Goal: Transaction & Acquisition: Download file/media

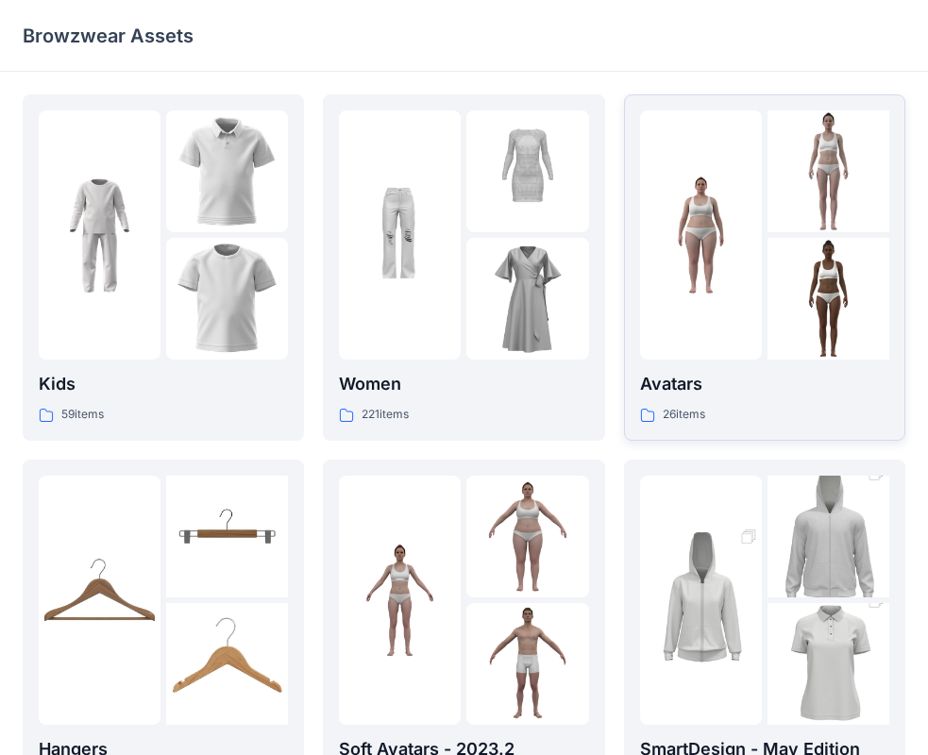
click at [802, 376] on p "Avatars" at bounding box center [764, 384] width 249 height 26
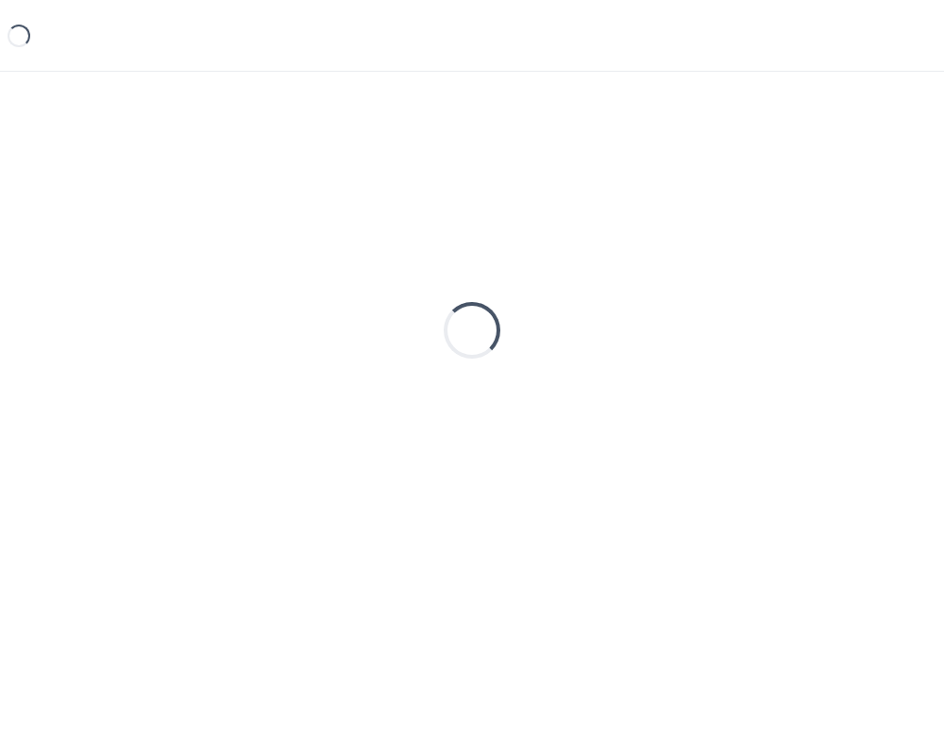
click at [802, 376] on div "Loading..." at bounding box center [472, 330] width 898 height 472
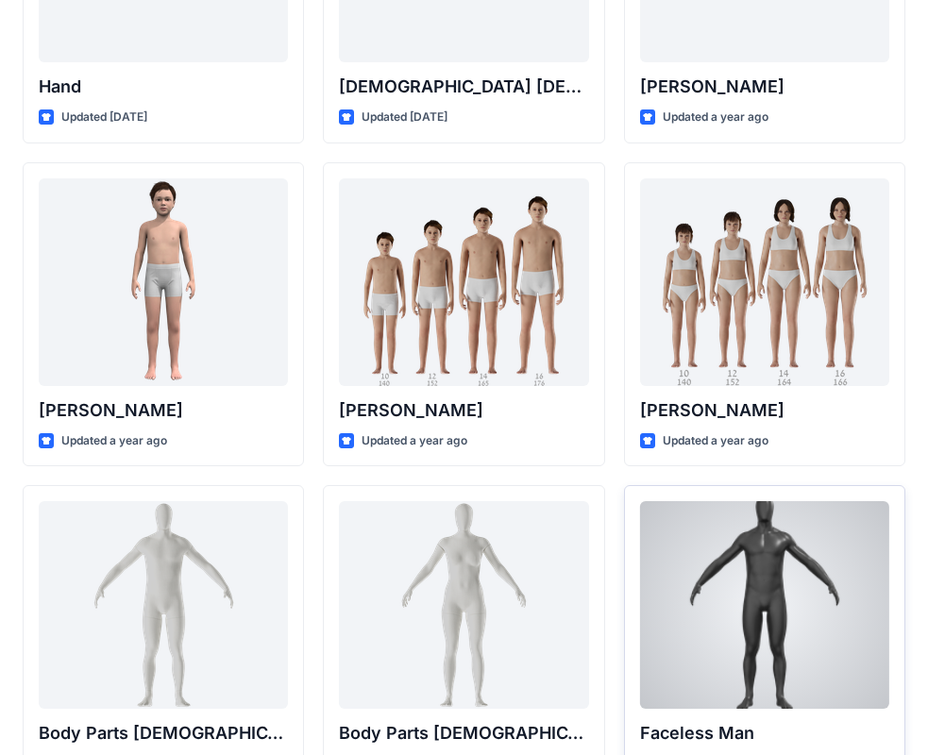
scroll to position [283, 0]
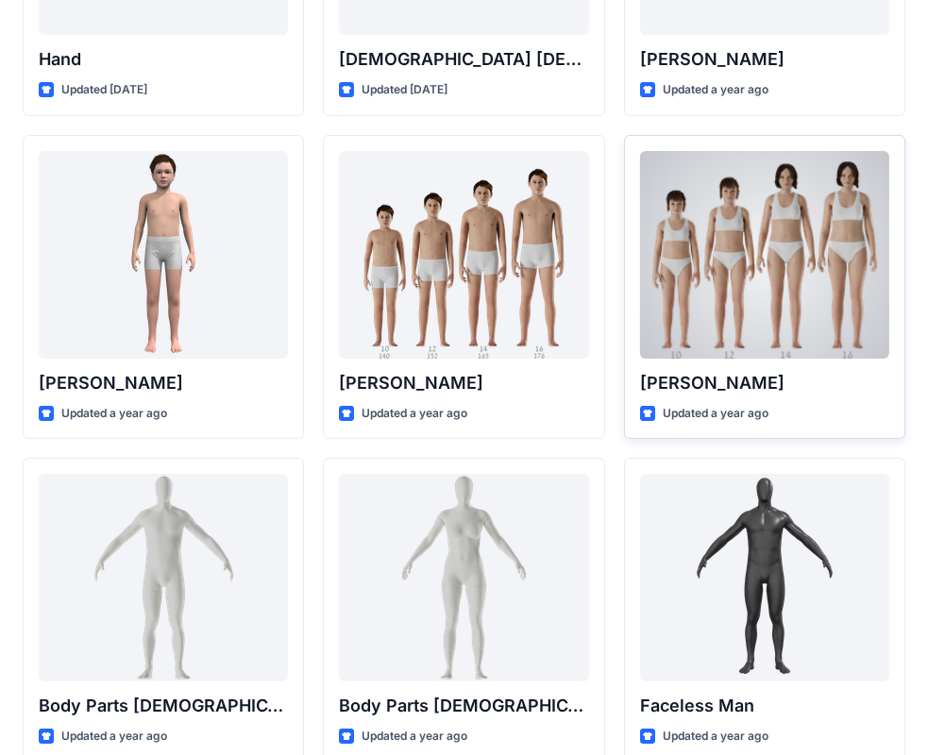
click at [831, 264] on div at bounding box center [764, 255] width 249 height 208
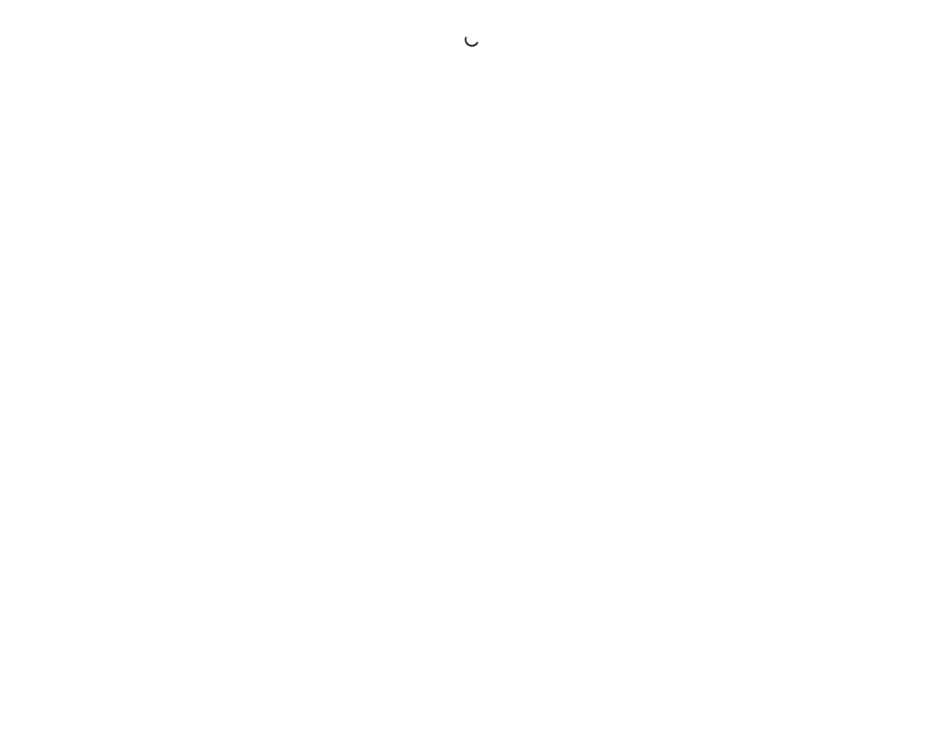
click at [831, 264] on div at bounding box center [472, 377] width 944 height 755
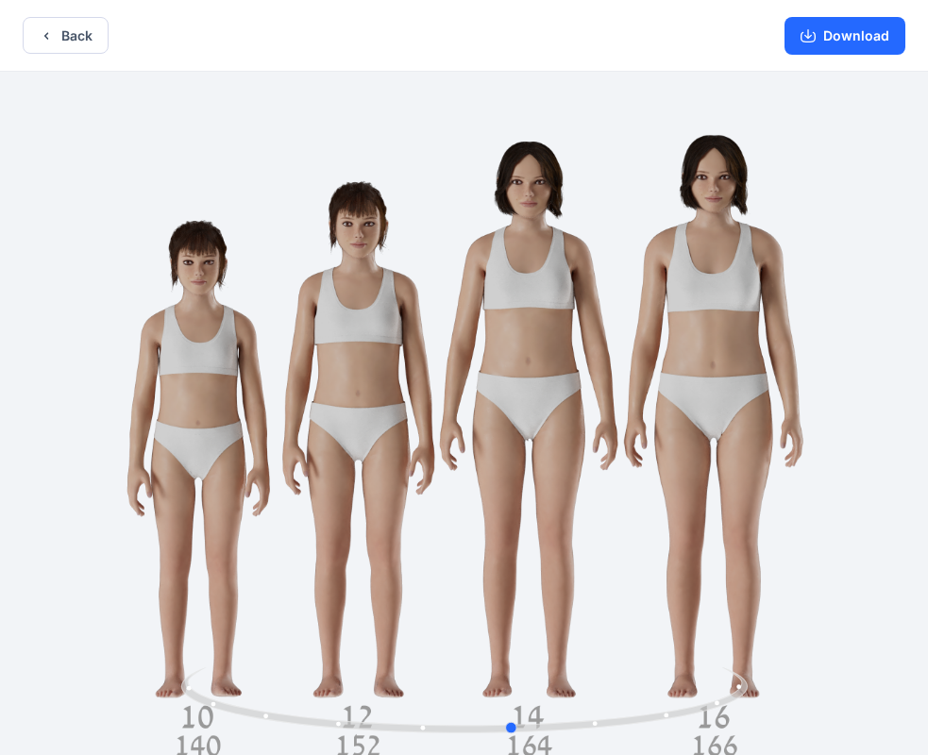
drag, startPoint x: 664, startPoint y: 377, endPoint x: 713, endPoint y: 397, distance: 53.3
click at [713, 397] on div at bounding box center [464, 415] width 928 height 687
click at [847, 38] on button "Download" at bounding box center [844, 36] width 121 height 38
click at [73, 37] on button "Back" at bounding box center [66, 35] width 86 height 37
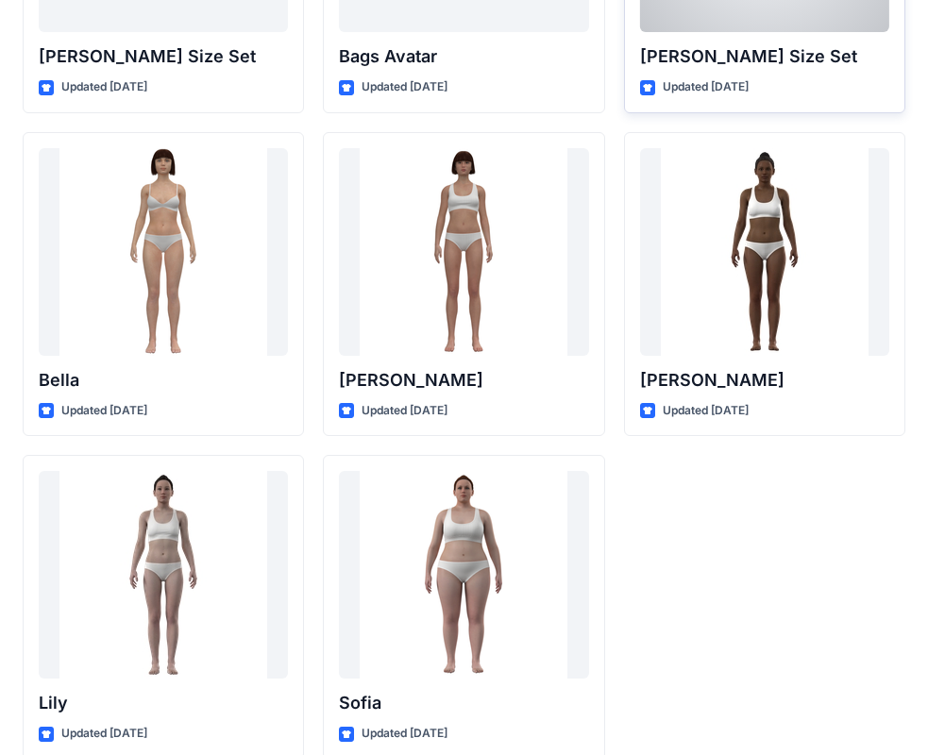
scroll to position [2252, 0]
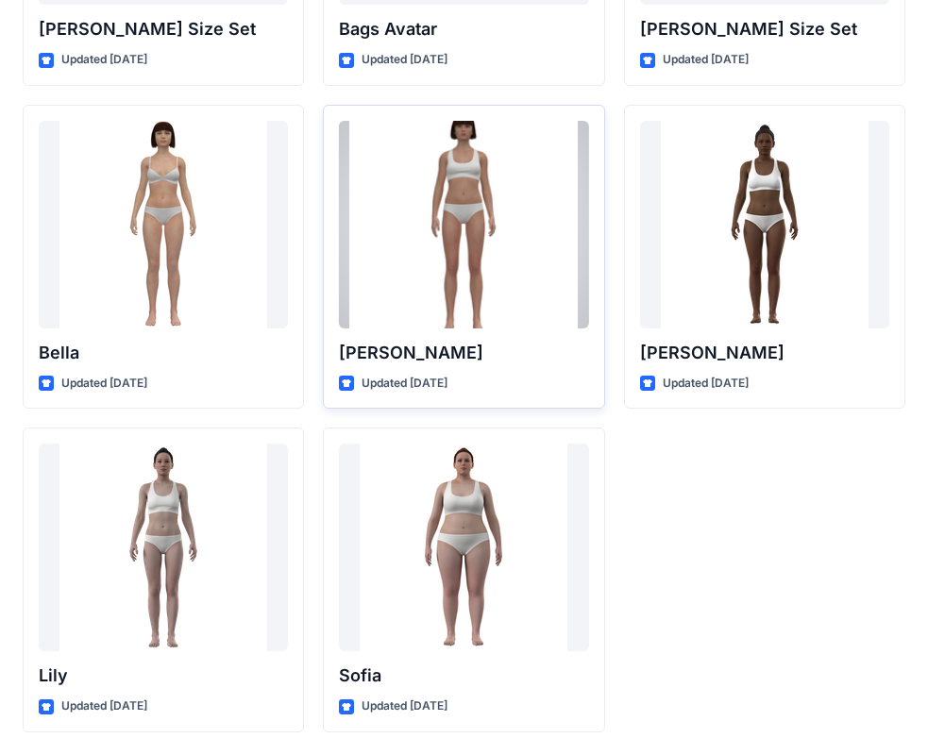
click at [480, 226] on div at bounding box center [463, 225] width 249 height 208
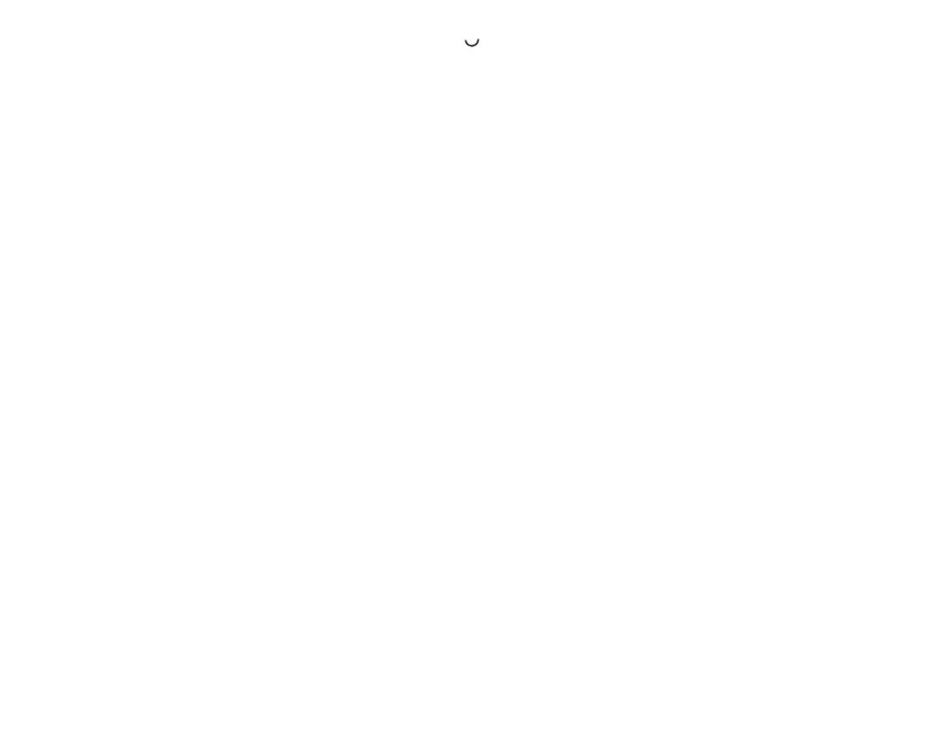
click at [480, 226] on div at bounding box center [472, 377] width 944 height 755
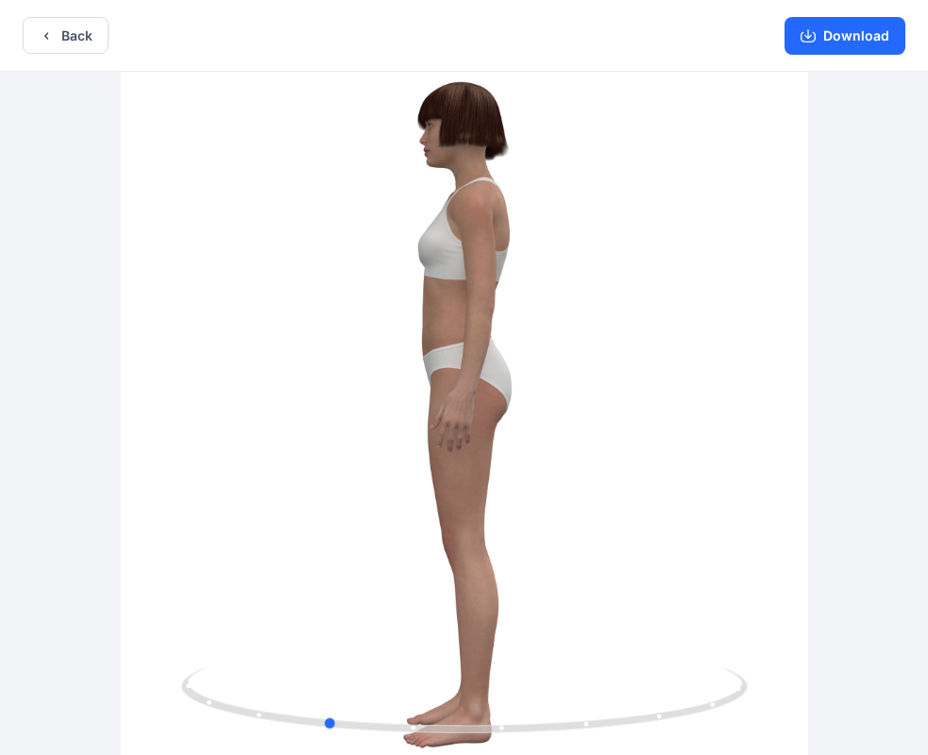
drag, startPoint x: 649, startPoint y: 513, endPoint x: 511, endPoint y: 522, distance: 139.0
click at [511, 522] on div at bounding box center [464, 415] width 928 height 687
click at [825, 44] on button "Download" at bounding box center [844, 36] width 121 height 38
